Goal: Task Accomplishment & Management: Manage account settings

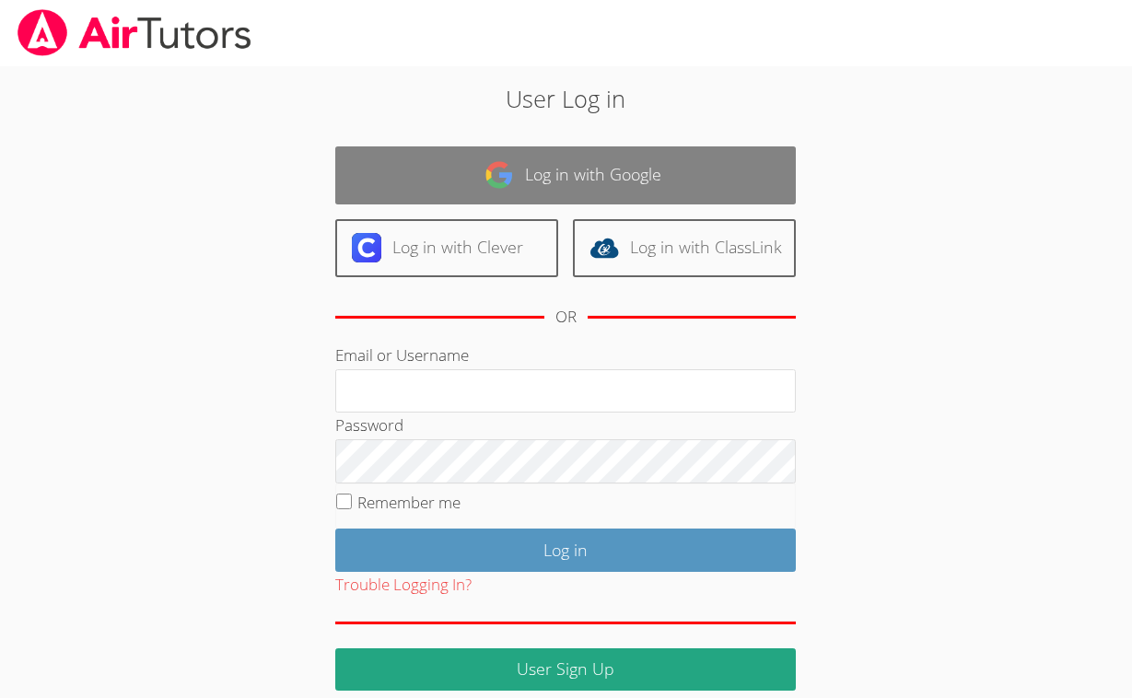
click at [613, 181] on link "Log in with Google" at bounding box center [565, 175] width 461 height 58
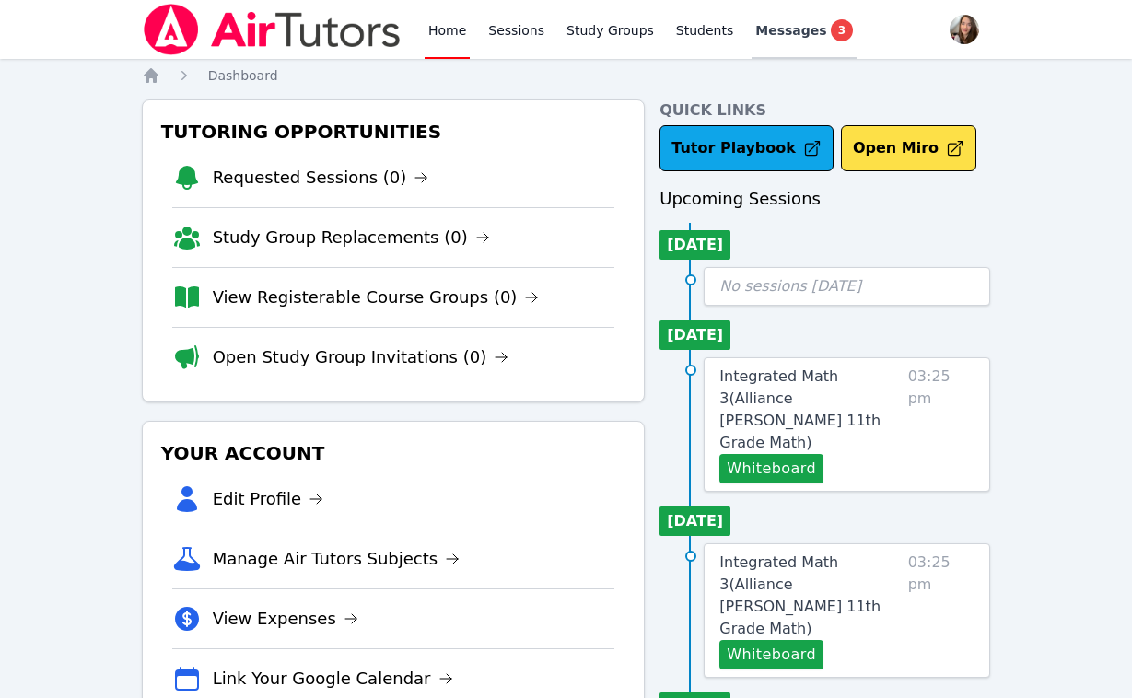
click at [775, 43] on link "Messages 3" at bounding box center [804, 29] width 105 height 59
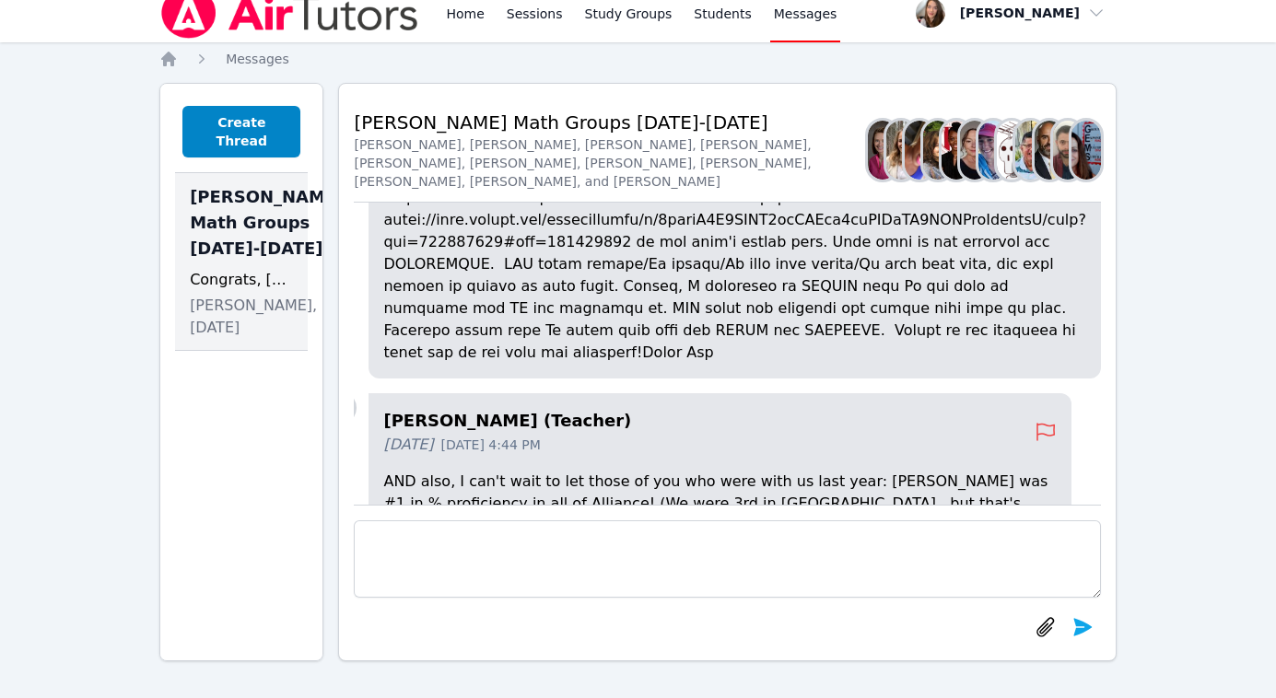
scroll to position [-365, 29]
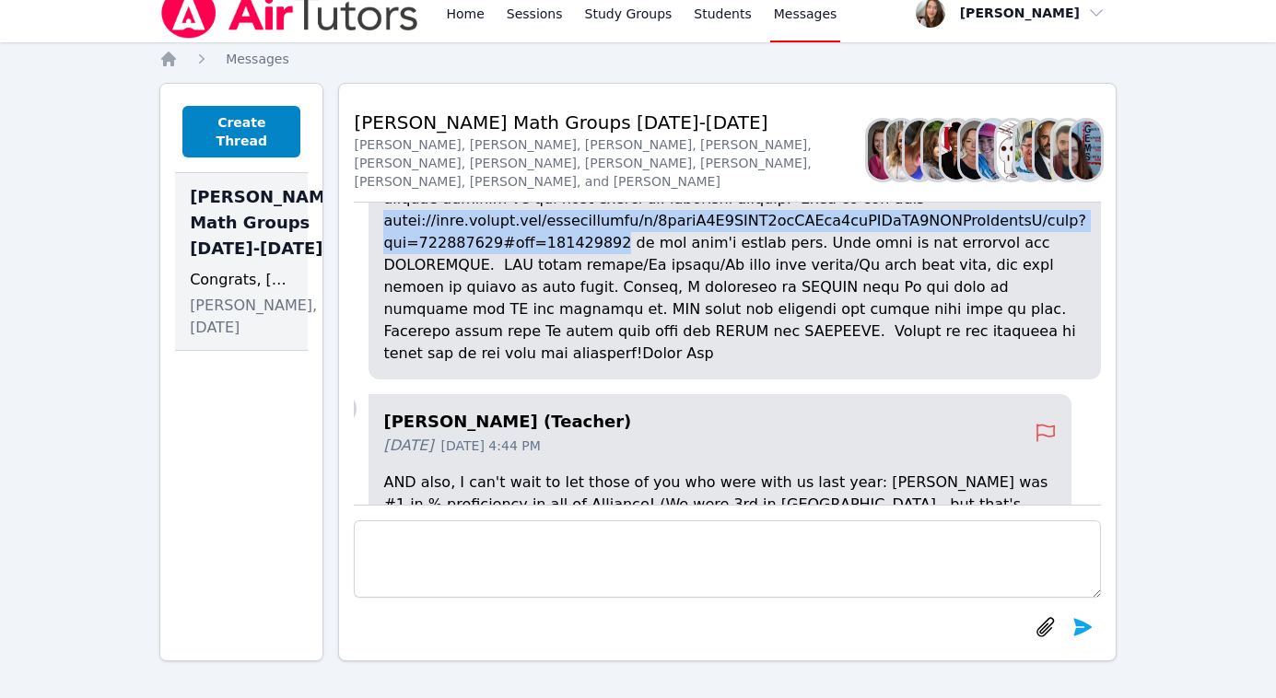
drag, startPoint x: 620, startPoint y: 314, endPoint x: 397, endPoint y: 284, distance: 225.0
click at [397, 284] on div "[PERSON_NAME] (Teacher) [DATE] [DATE] 4:38 PM" at bounding box center [733, 134] width 731 height 490
copy p "[URL][DOMAIN_NAME]"
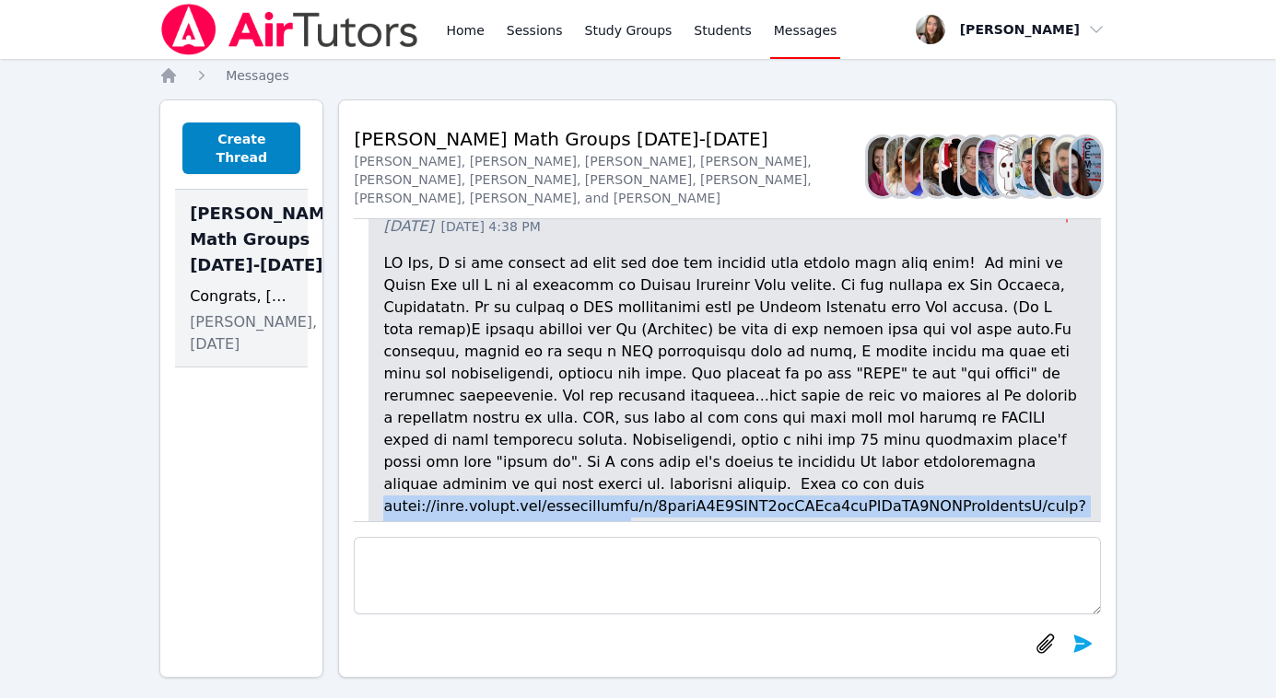
scroll to position [0, 0]
click at [624, 33] on link "Study Groups" at bounding box center [628, 29] width 95 height 59
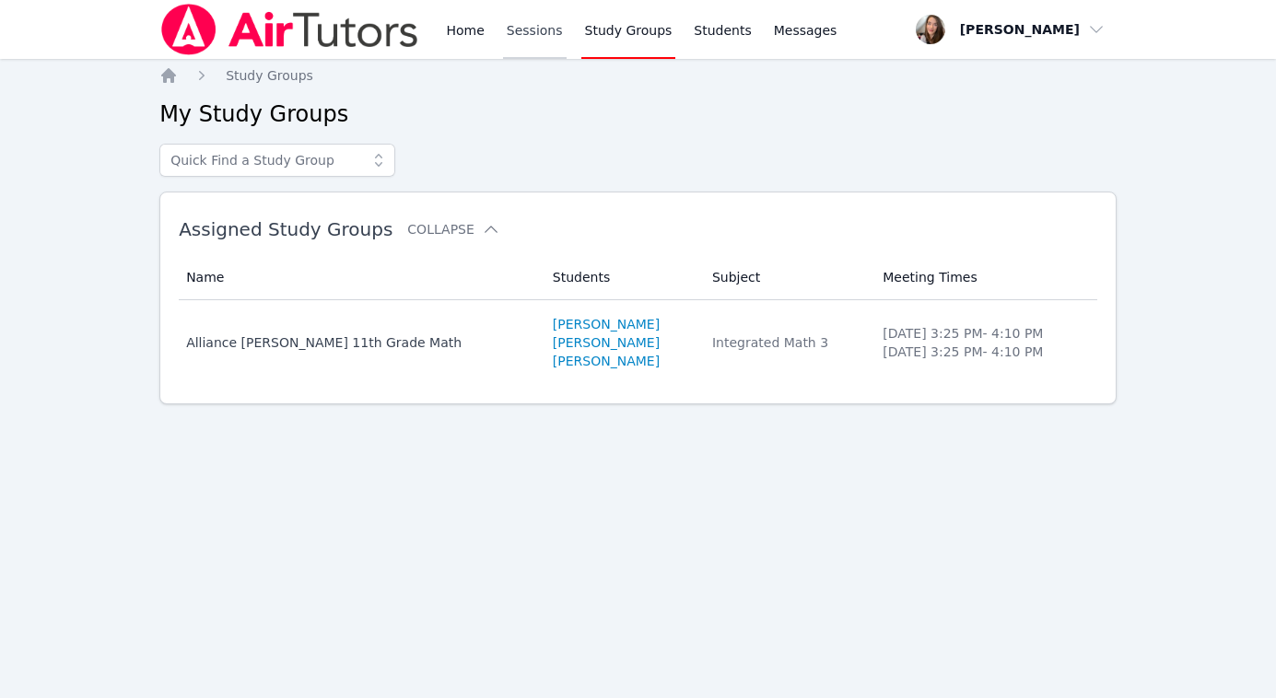
click at [532, 31] on link "Sessions" at bounding box center [535, 29] width 64 height 59
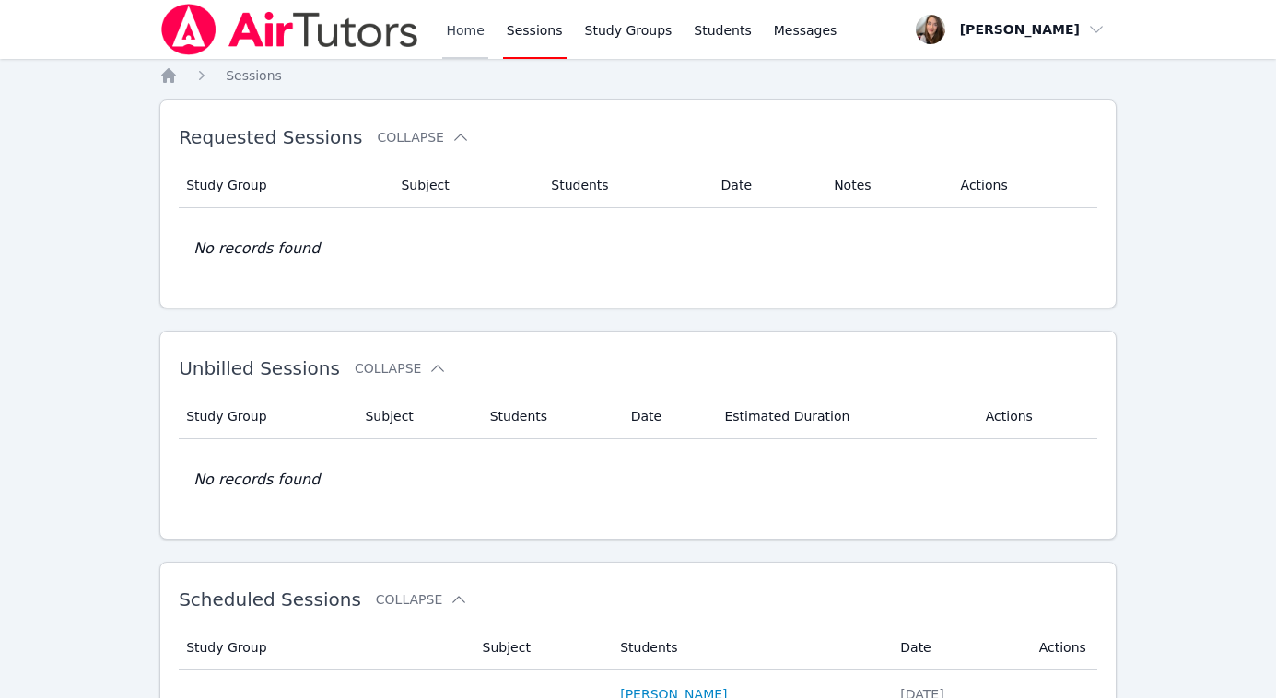
click at [471, 35] on link "Home" at bounding box center [464, 29] width 45 height 59
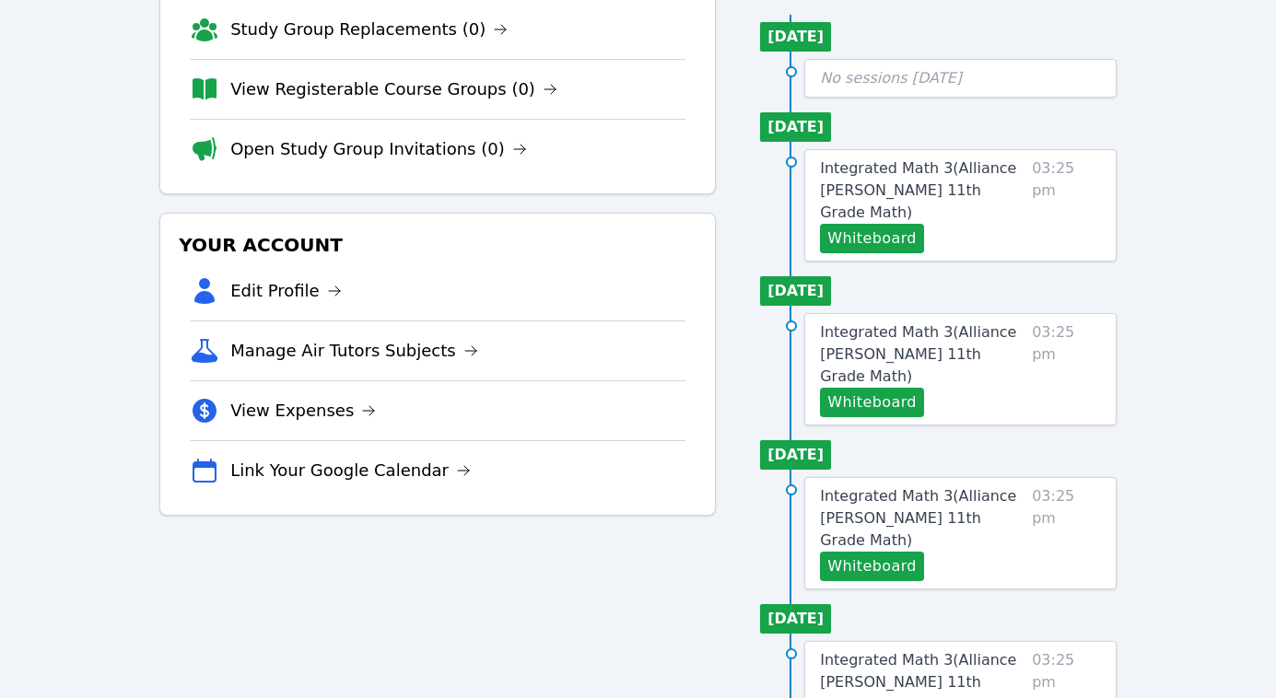
scroll to position [213, 0]
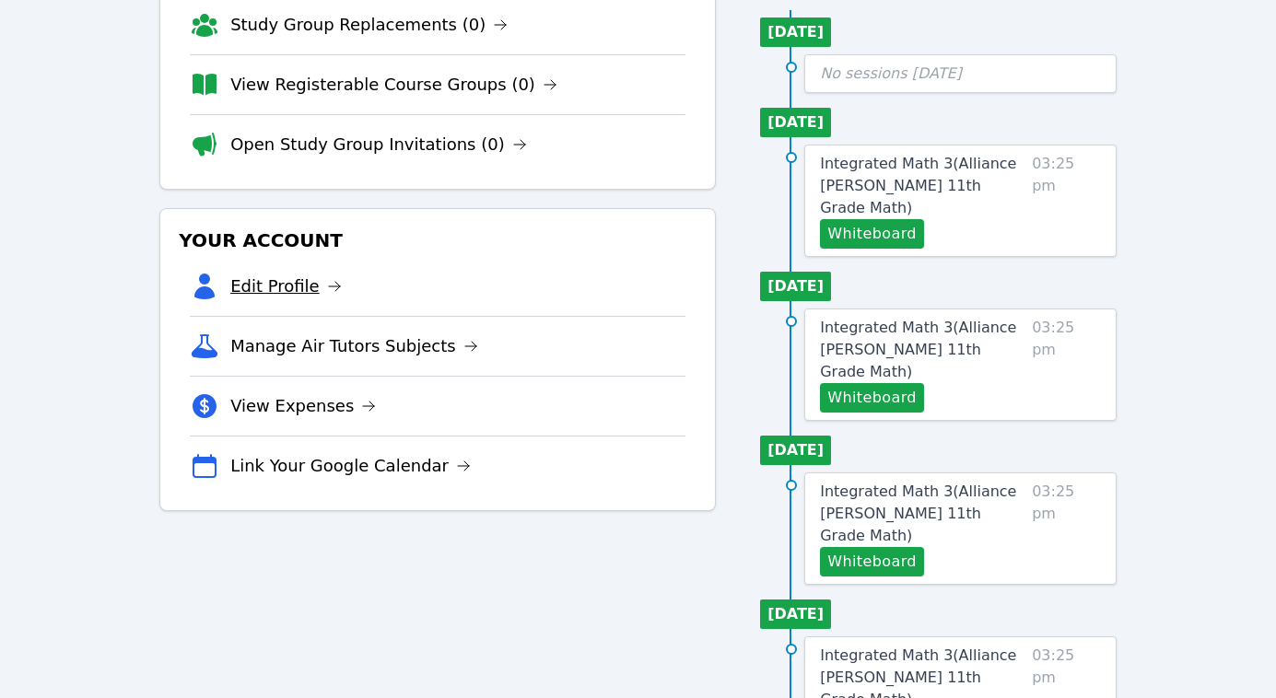
click at [257, 289] on link "Edit Profile" at bounding box center [285, 287] width 111 height 26
